Goal: Task Accomplishment & Management: Manage account settings

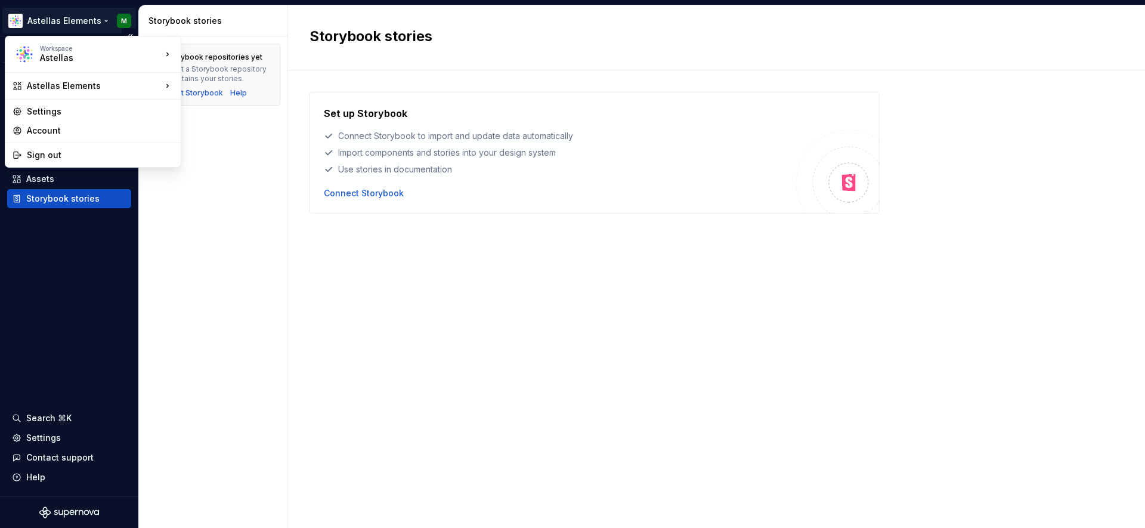
click at [75, 20] on html "Astellas Elements M Version Current draft Documentation Dataset Example brand (…" at bounding box center [572, 264] width 1145 height 528
drag, startPoint x: 466, startPoint y: 323, endPoint x: 121, endPoint y: 82, distance: 421.2
click at [466, 323] on html "Astellas Elements M Version Current draft Documentation Dataset Example brand (…" at bounding box center [572, 264] width 1145 height 528
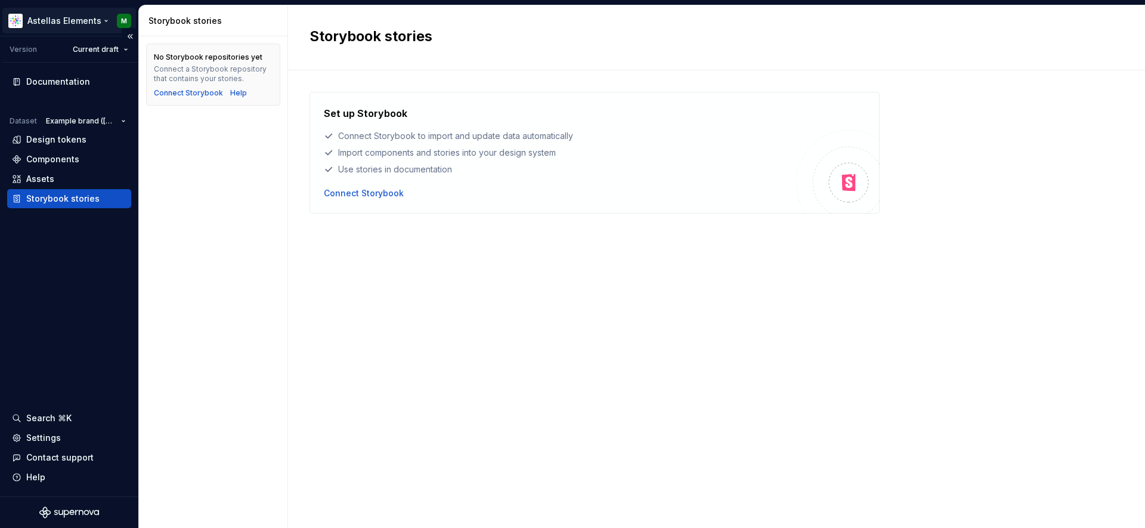
click at [125, 21] on html "Astellas Elements M Version Current draft Documentation Dataset Example brand (…" at bounding box center [572, 264] width 1145 height 528
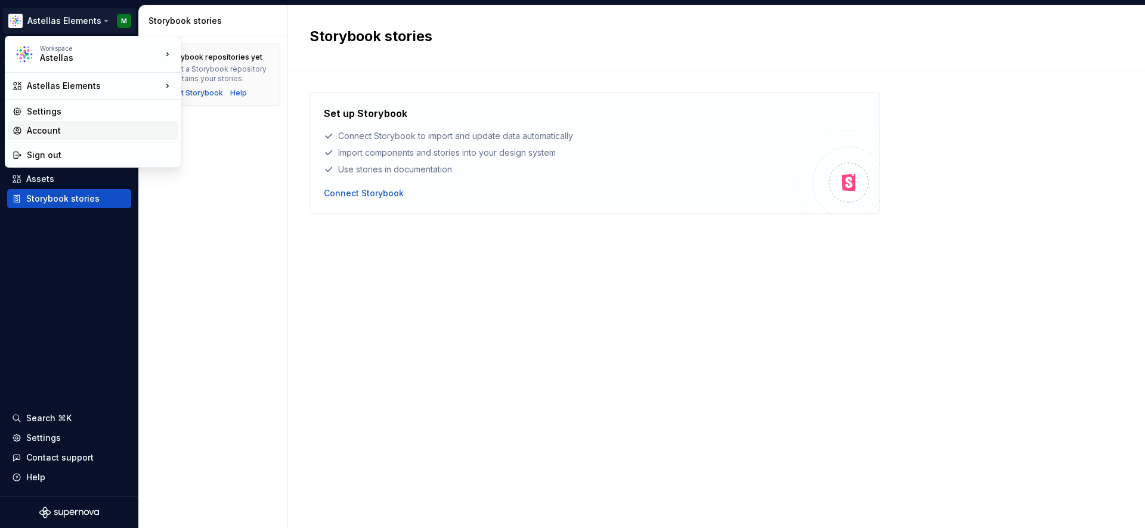
click at [57, 131] on div "Account" at bounding box center [100, 131] width 147 height 12
